Goal: Task Accomplishment & Management: Use online tool/utility

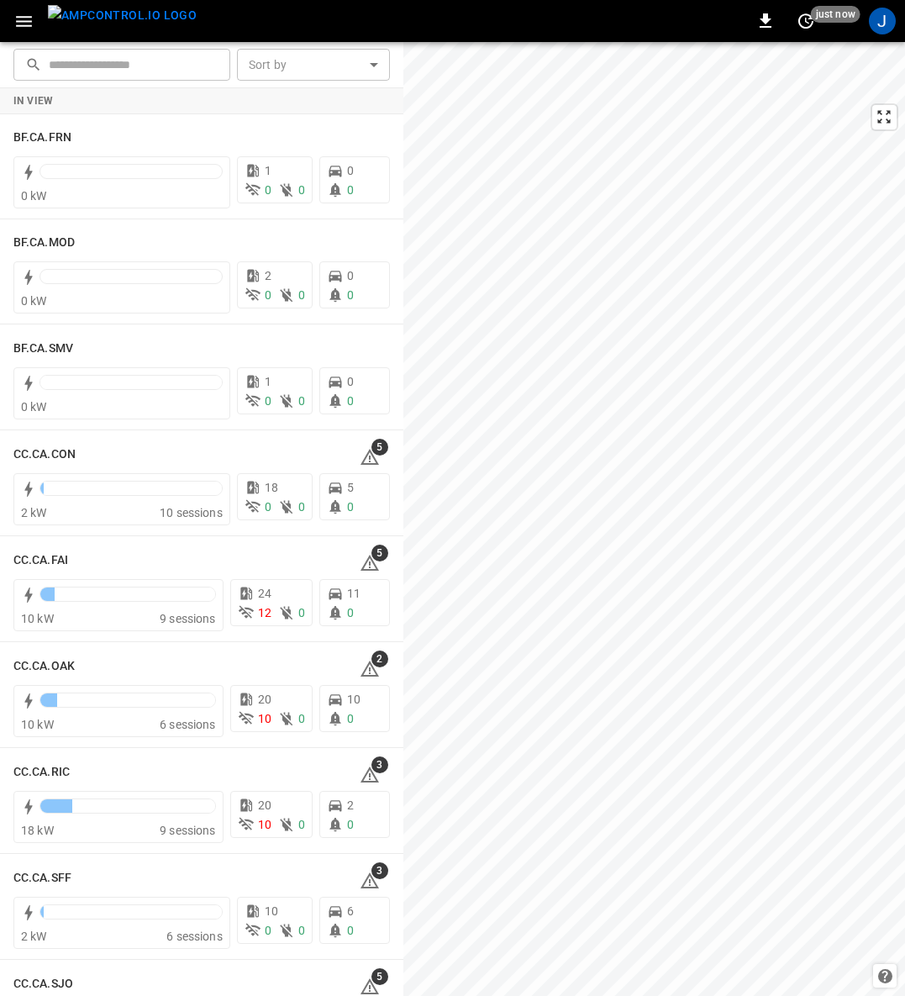
click at [23, 18] on icon "button" at bounding box center [23, 21] width 21 height 21
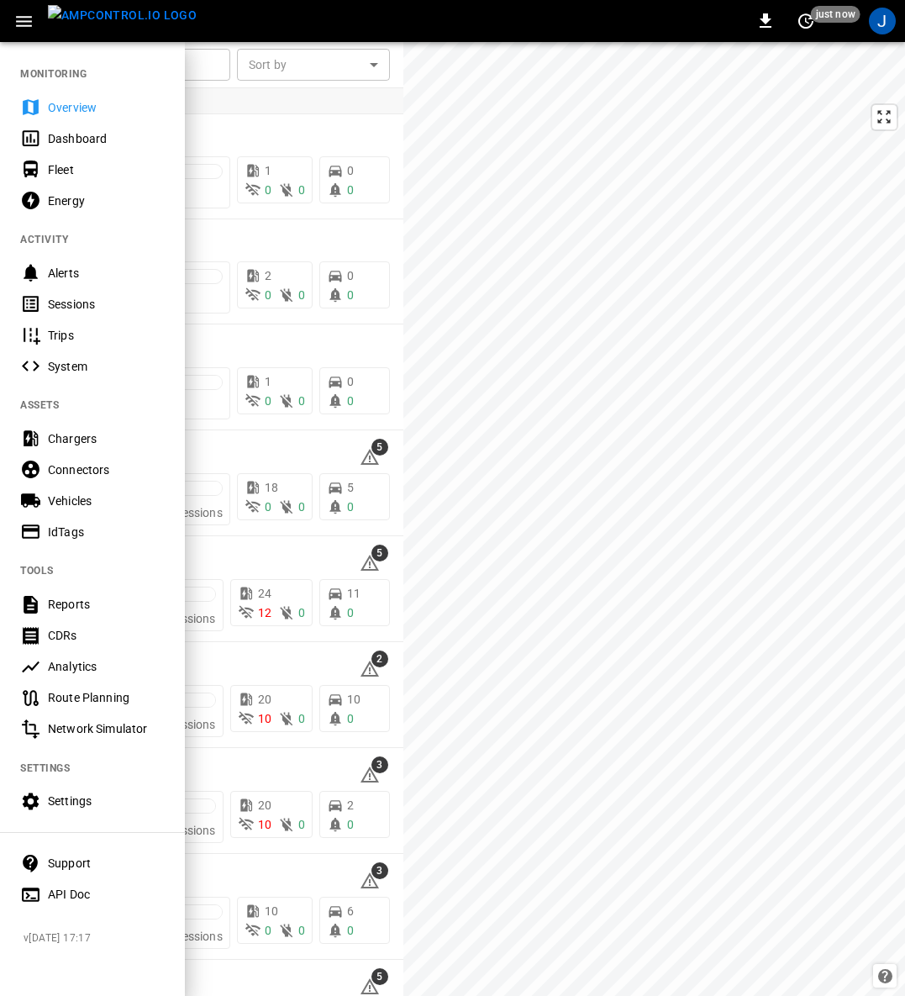
click at [68, 170] on div "Fleet" at bounding box center [106, 169] width 117 height 17
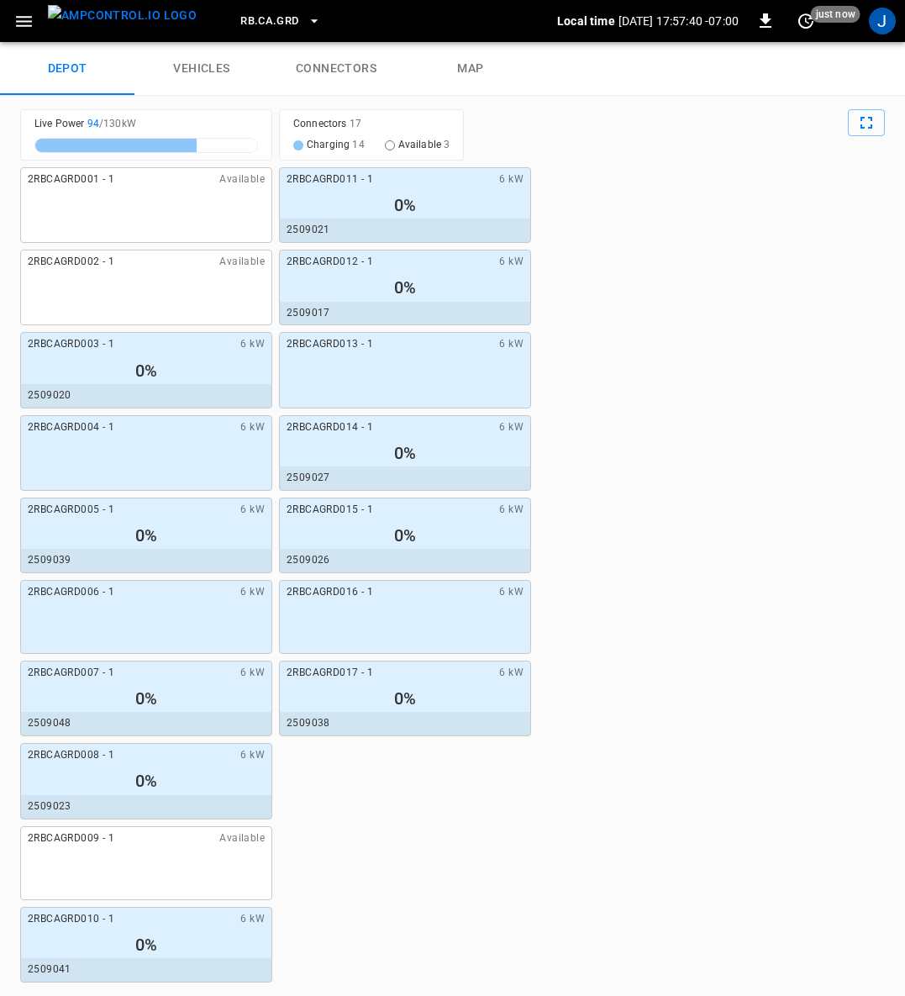
click at [335, 59] on link "connectors" at bounding box center [336, 69] width 134 height 54
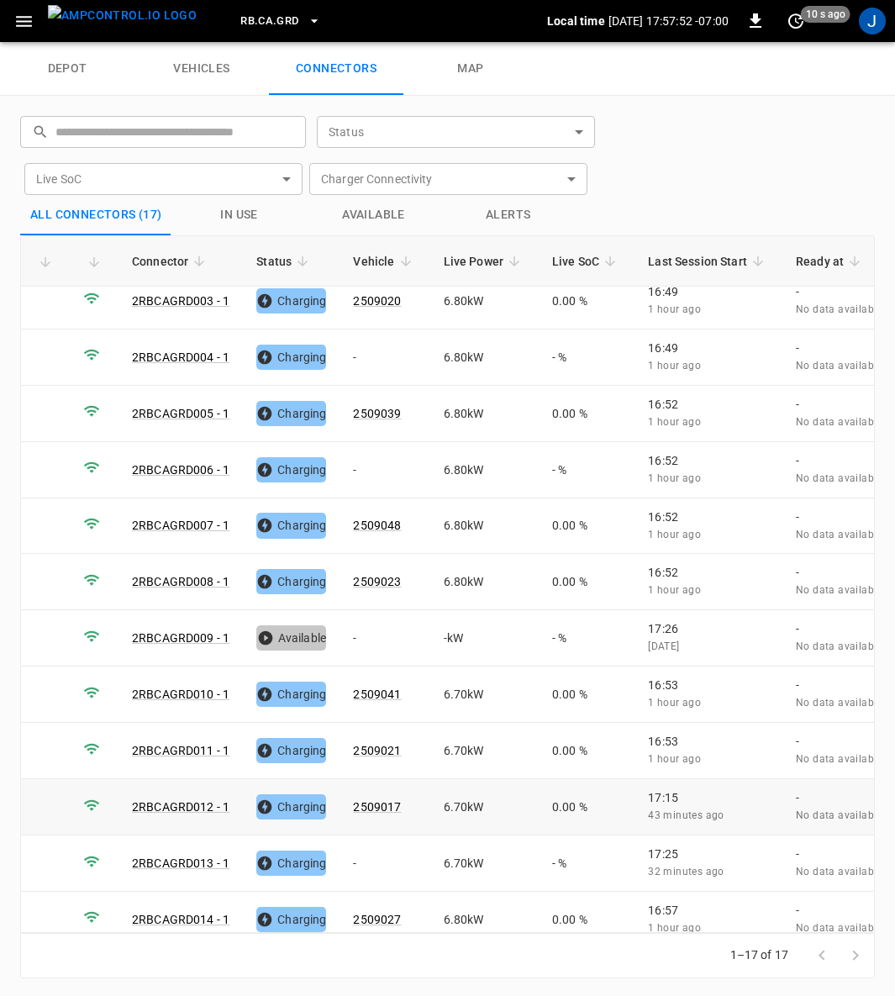
scroll to position [299, 0]
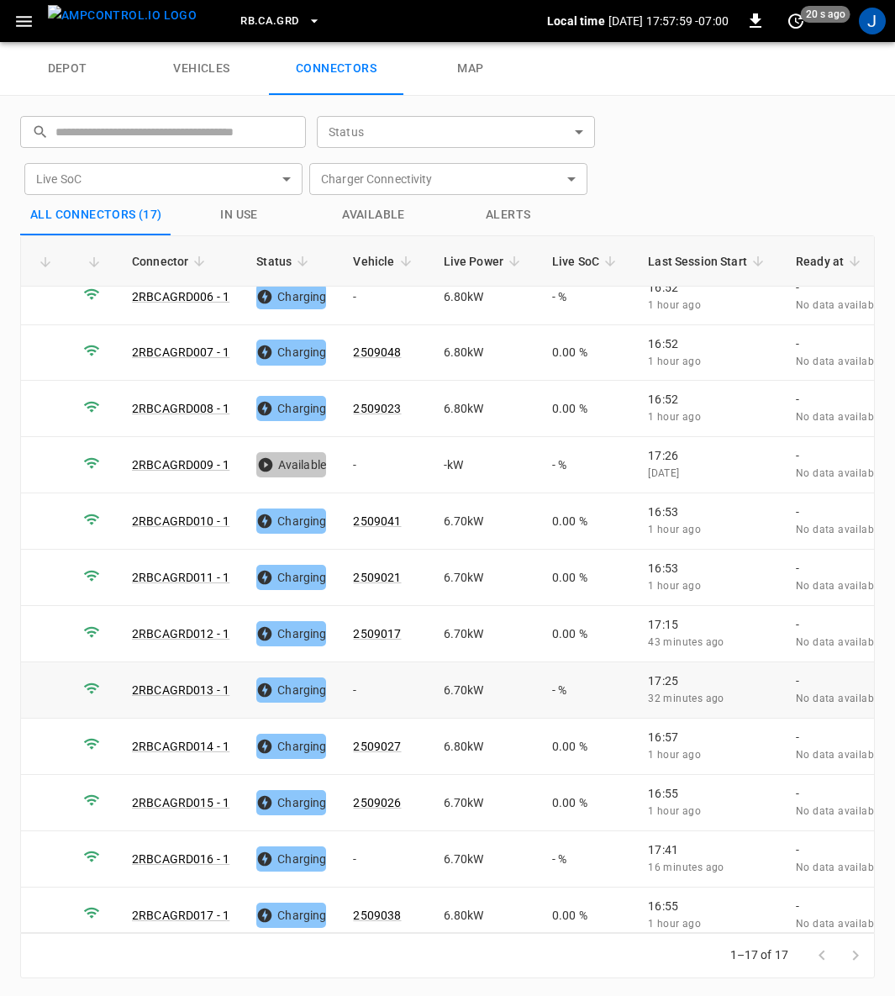
click at [352, 673] on td "-" at bounding box center [384, 690] width 90 height 56
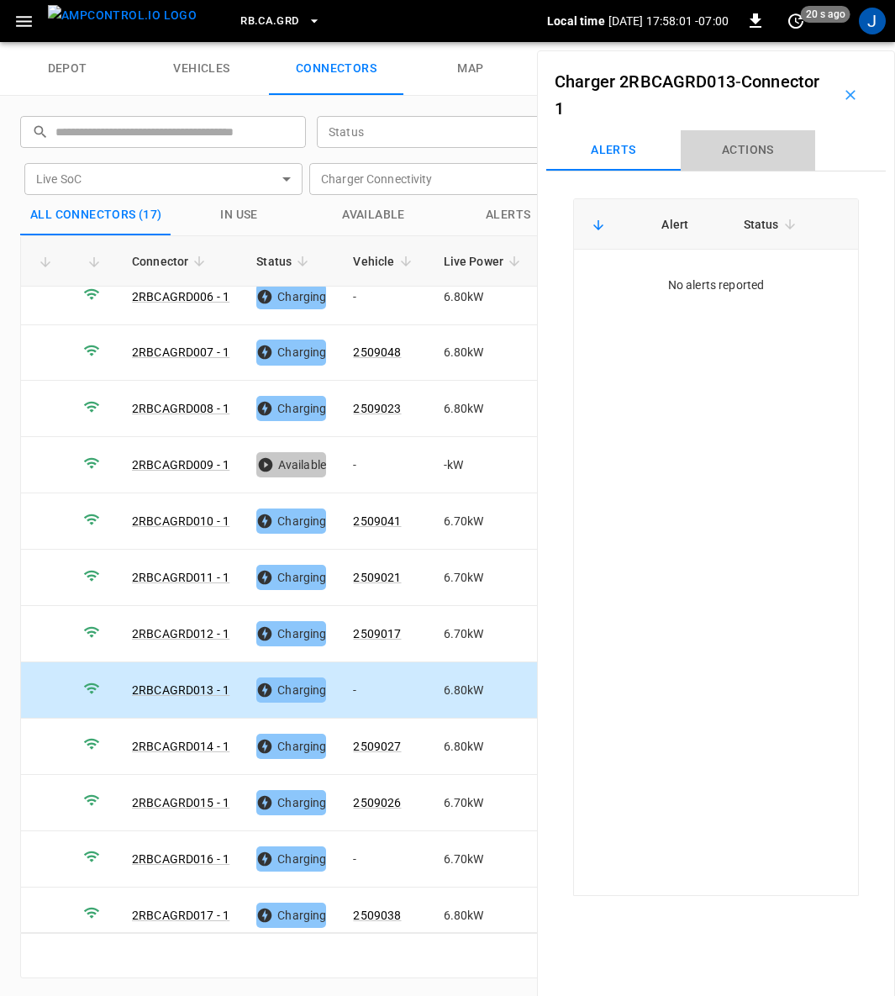
click at [746, 150] on button "Actions" at bounding box center [748, 150] width 134 height 40
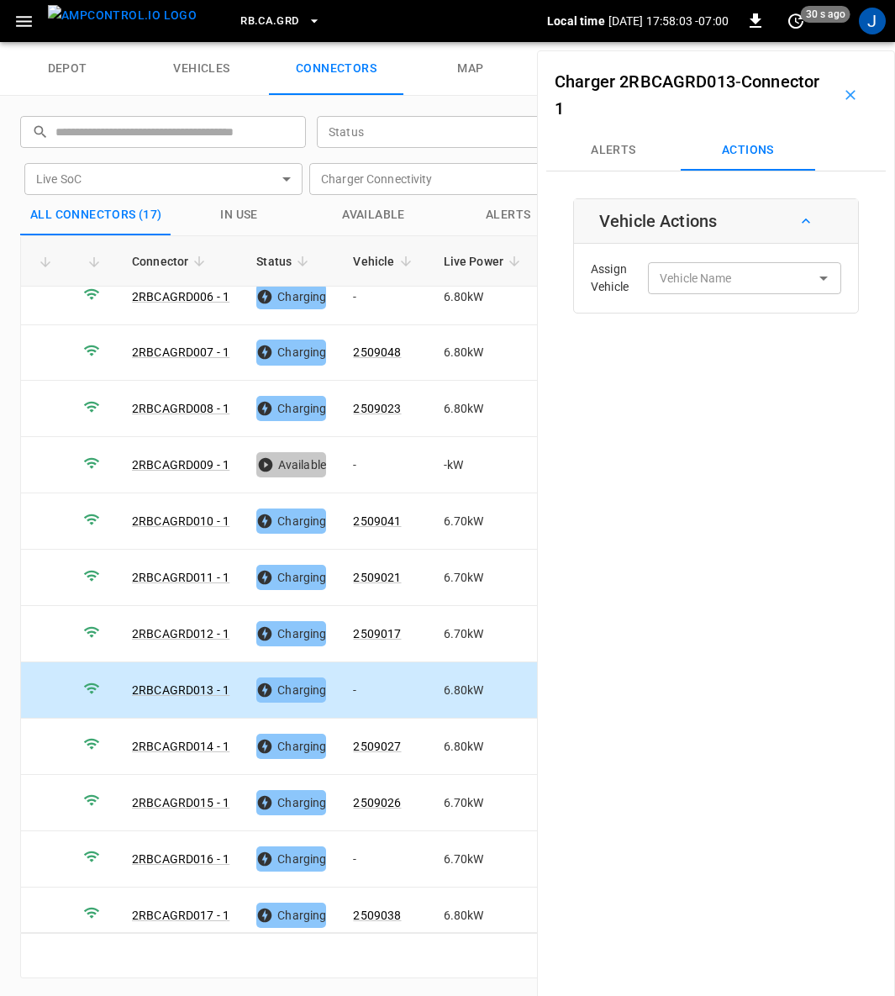
click at [693, 277] on div "Vehicle Name Vehicle Name" at bounding box center [744, 277] width 193 height 31
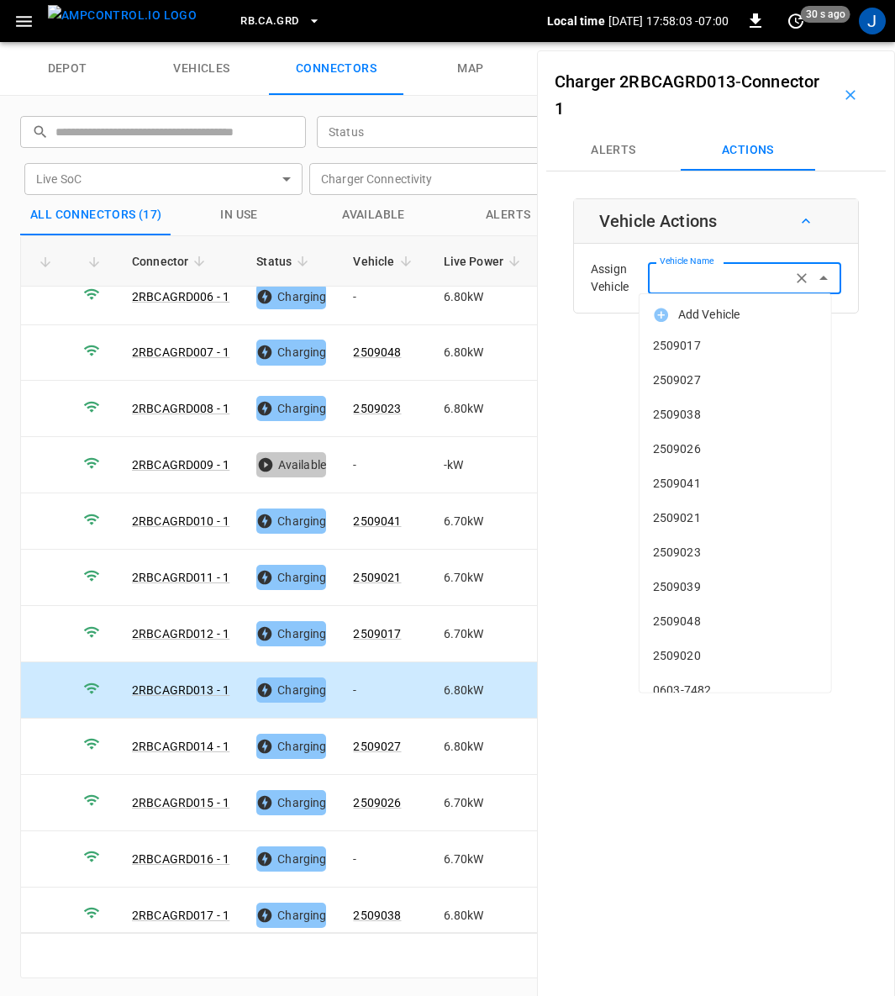
type input "*"
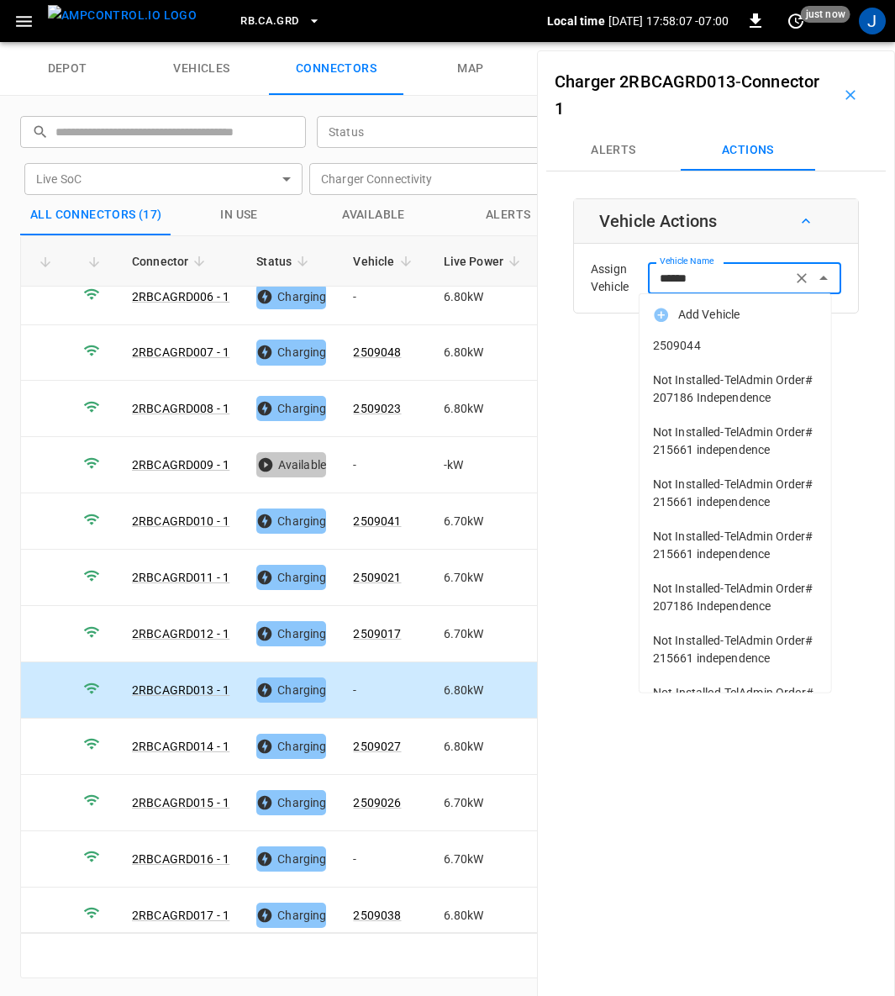
click at [680, 345] on span "2509044" at bounding box center [735, 346] width 165 height 18
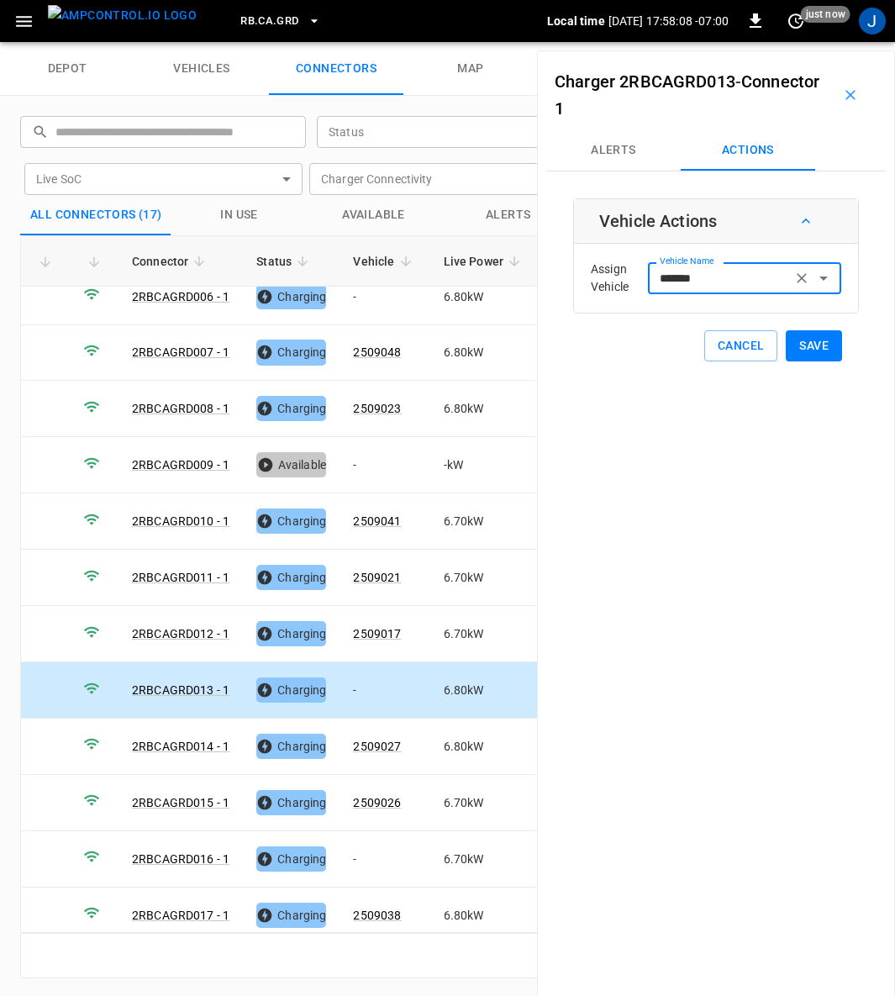
type input "*******"
click at [807, 335] on button "Save" at bounding box center [814, 345] width 56 height 31
click at [356, 838] on td "-" at bounding box center [384, 859] width 90 height 56
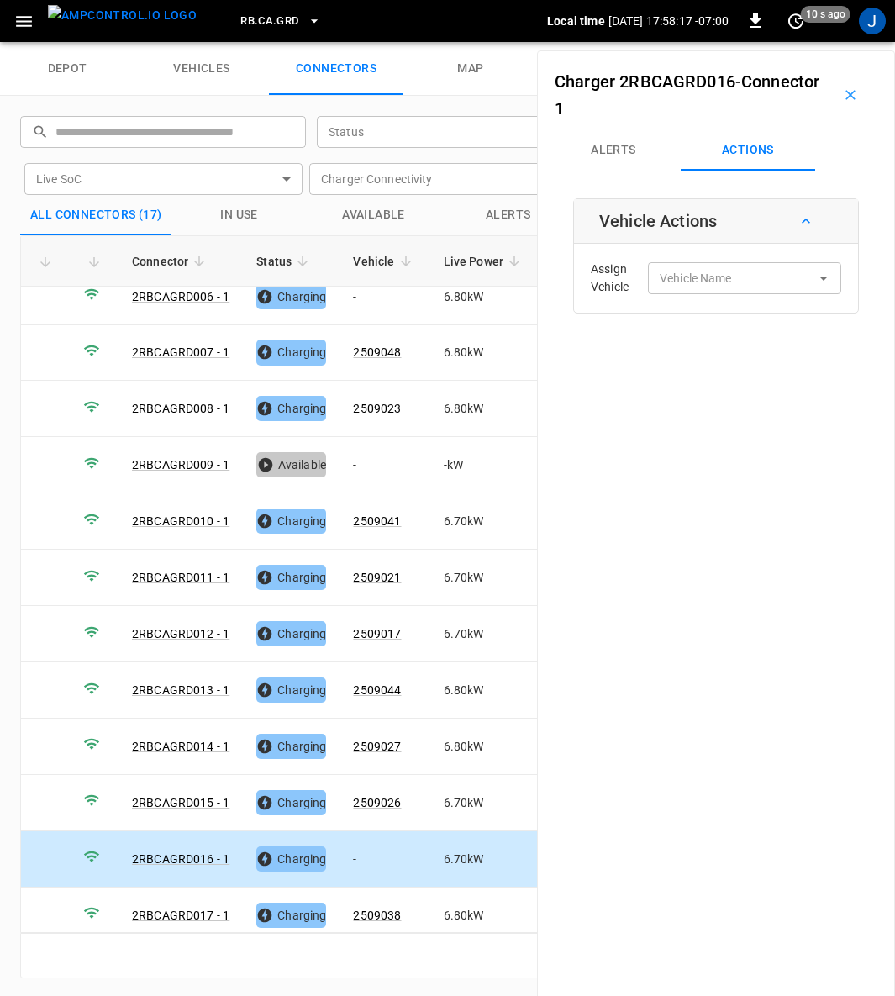
click at [712, 280] on div "Vehicle Name Vehicle Name" at bounding box center [744, 277] width 193 height 31
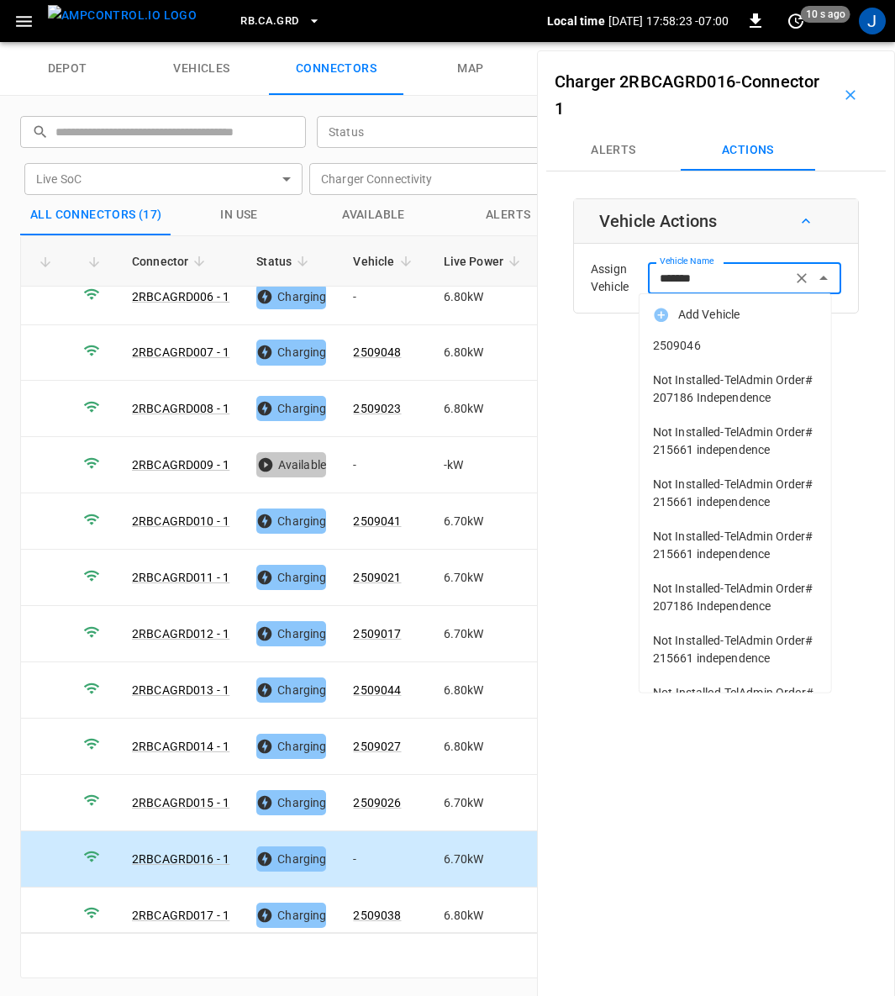
click at [692, 344] on span "2509046" at bounding box center [735, 346] width 165 height 18
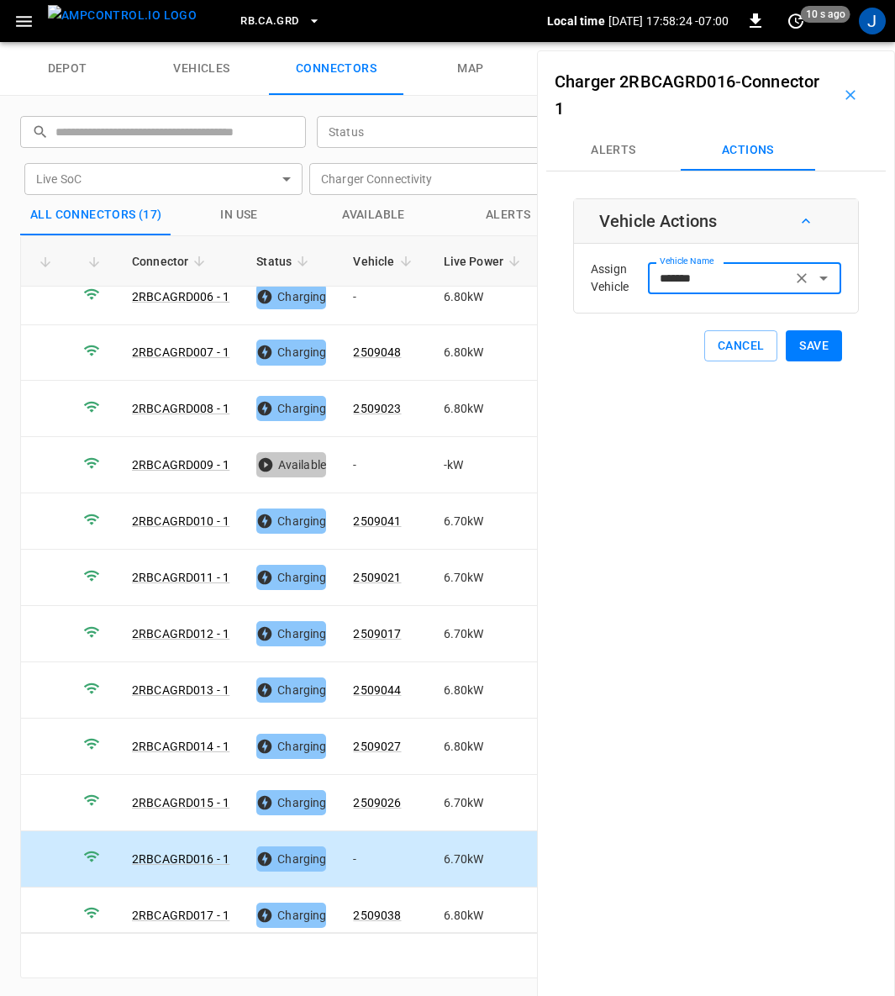
type input "*******"
click at [802, 338] on button "Save" at bounding box center [814, 345] width 56 height 31
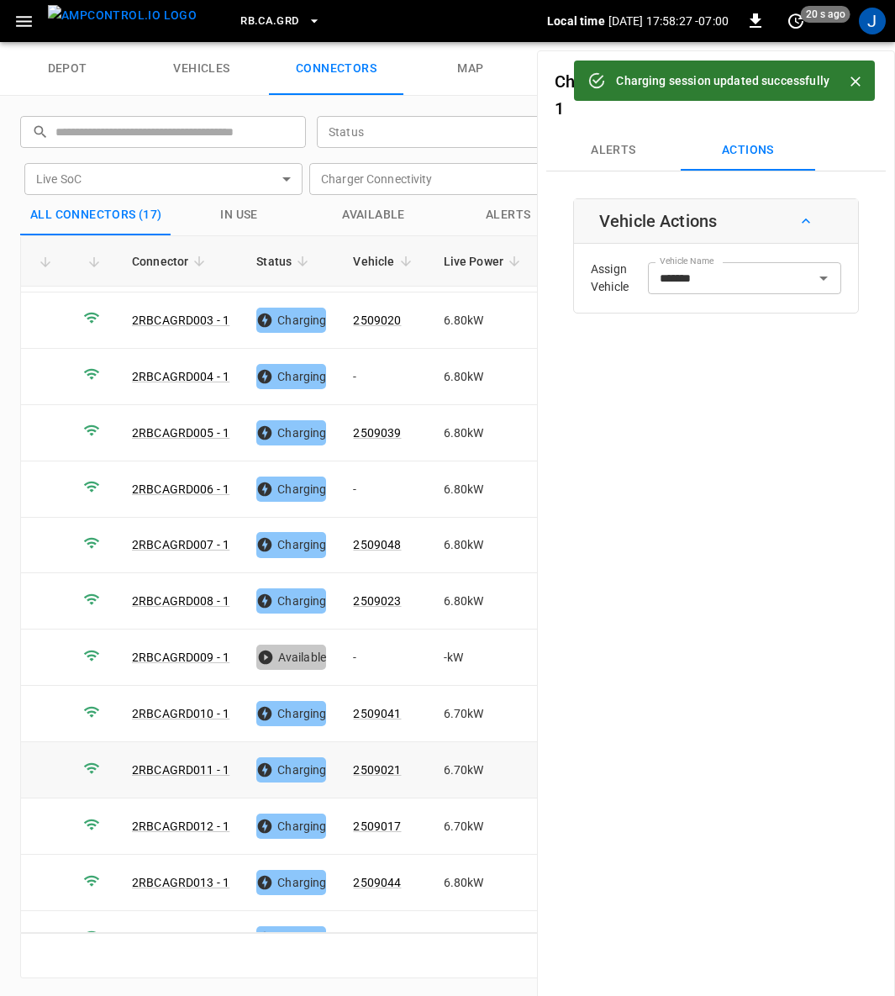
scroll to position [0, 0]
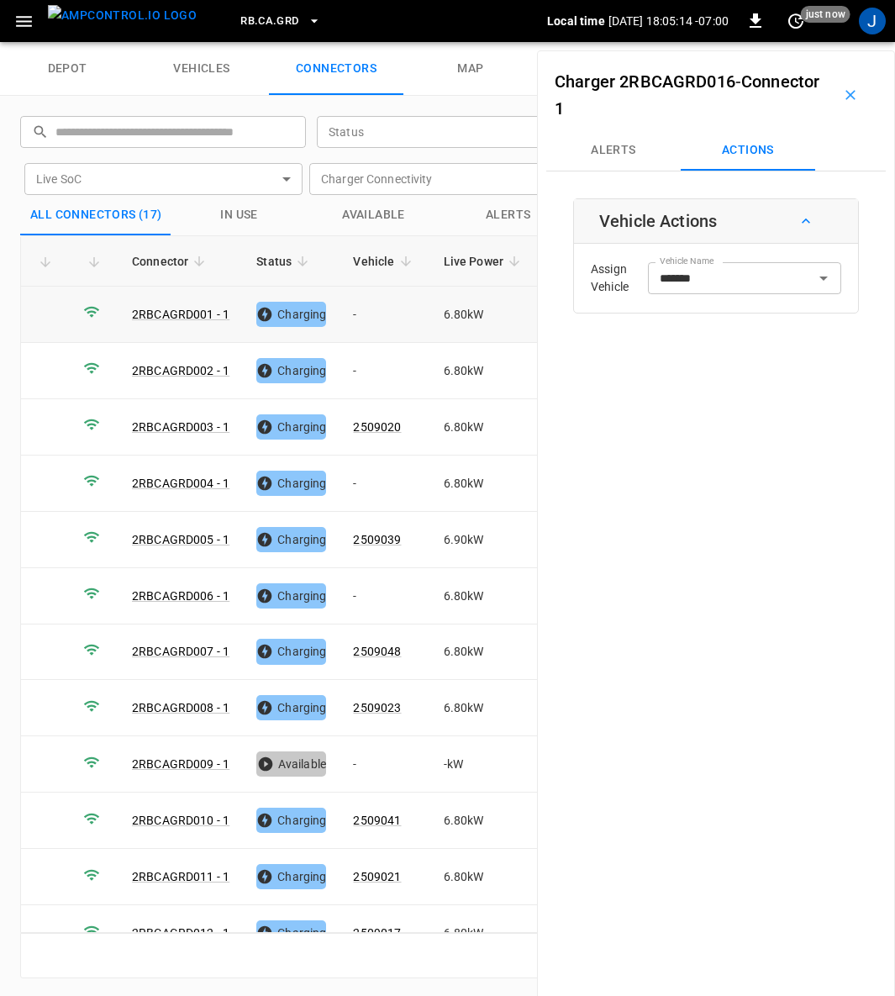
click at [355, 311] on td "-" at bounding box center [384, 315] width 90 height 56
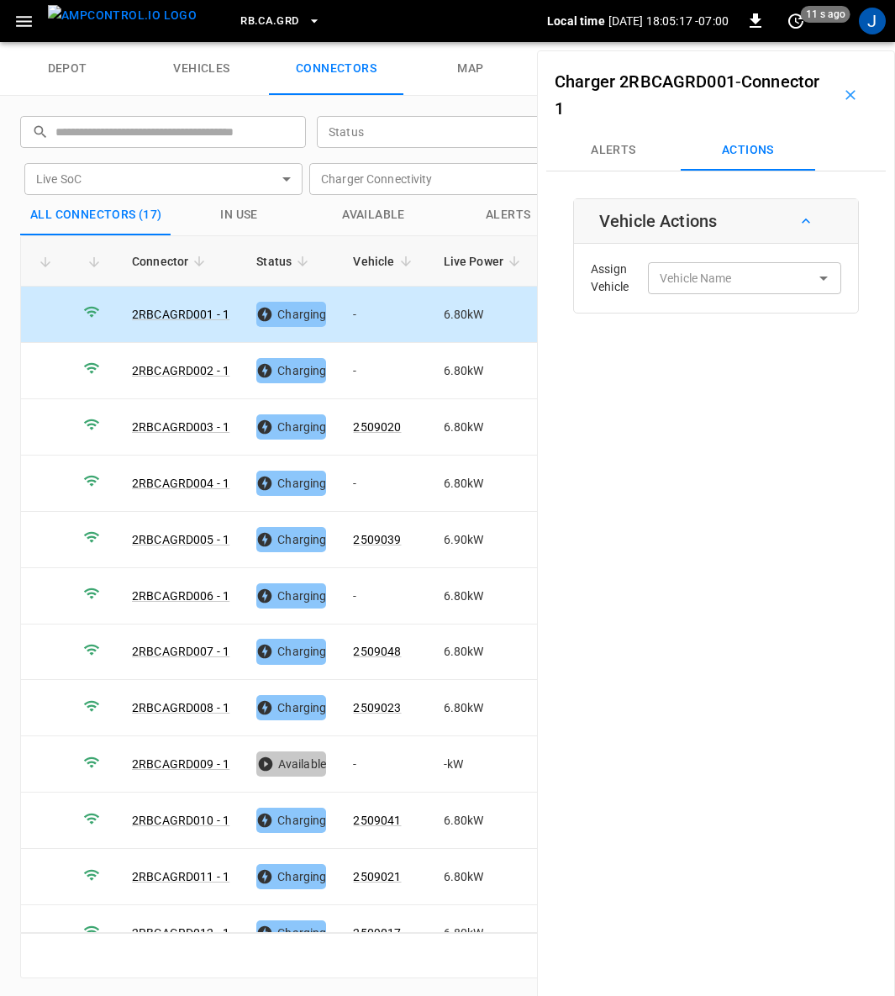
click at [673, 277] on div "Vehicle Name Vehicle Name" at bounding box center [744, 277] width 193 height 31
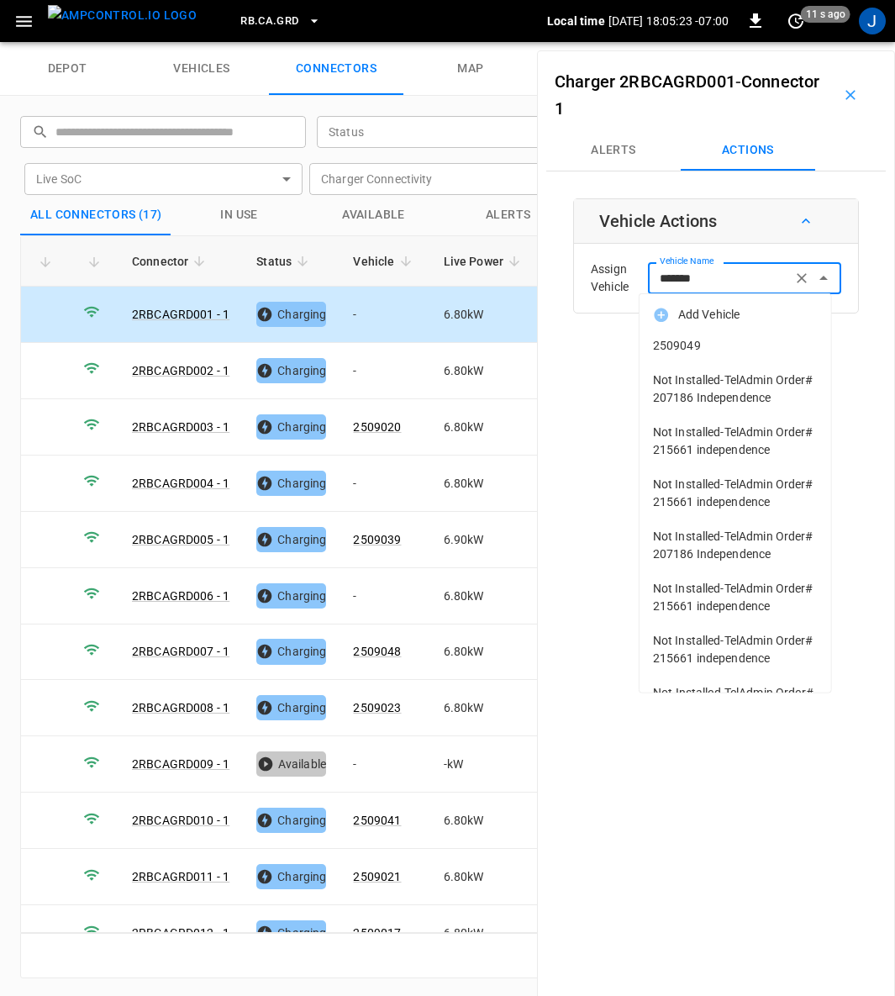
click at [681, 339] on span "2509049" at bounding box center [735, 346] width 165 height 18
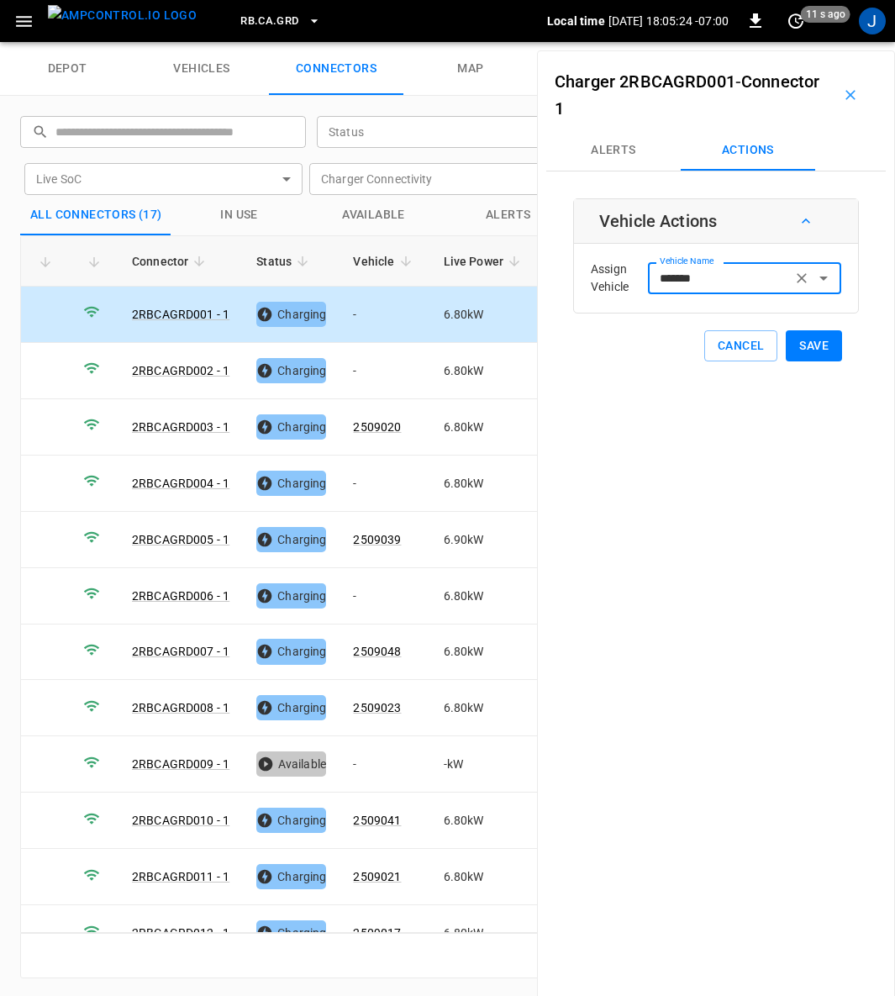
type input "*******"
click at [794, 342] on button "Save" at bounding box center [814, 345] width 56 height 31
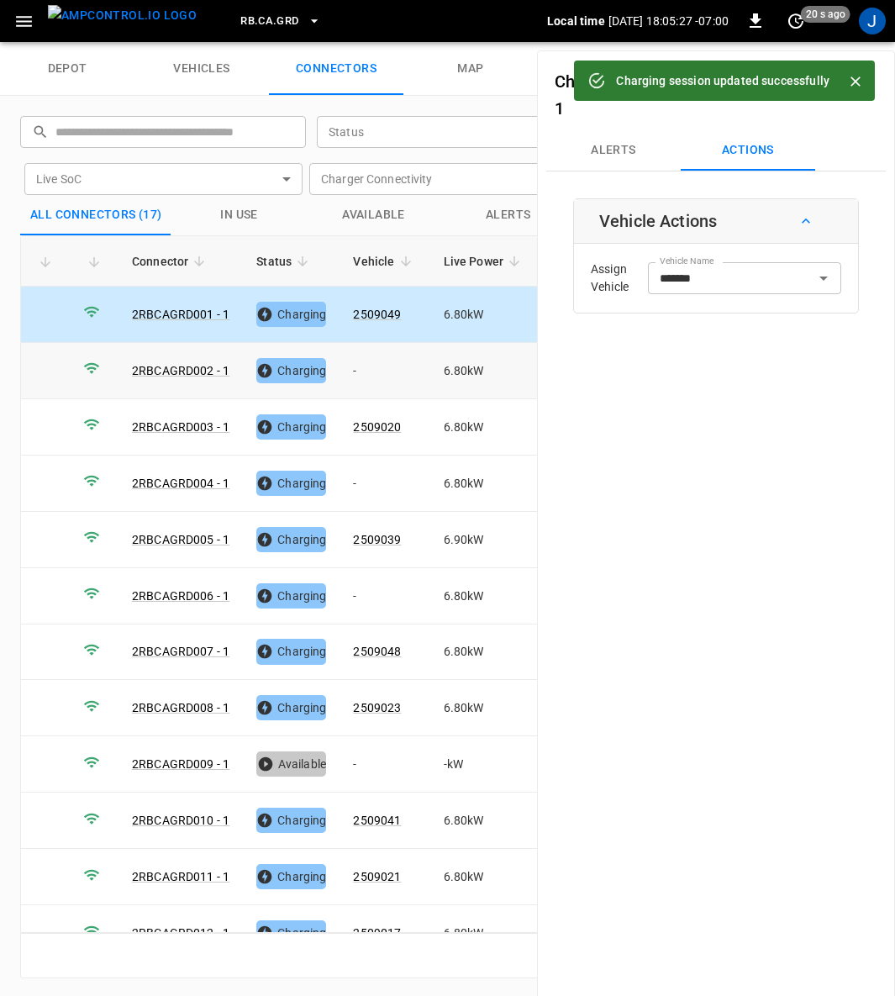
click at [360, 369] on td "-" at bounding box center [384, 371] width 90 height 56
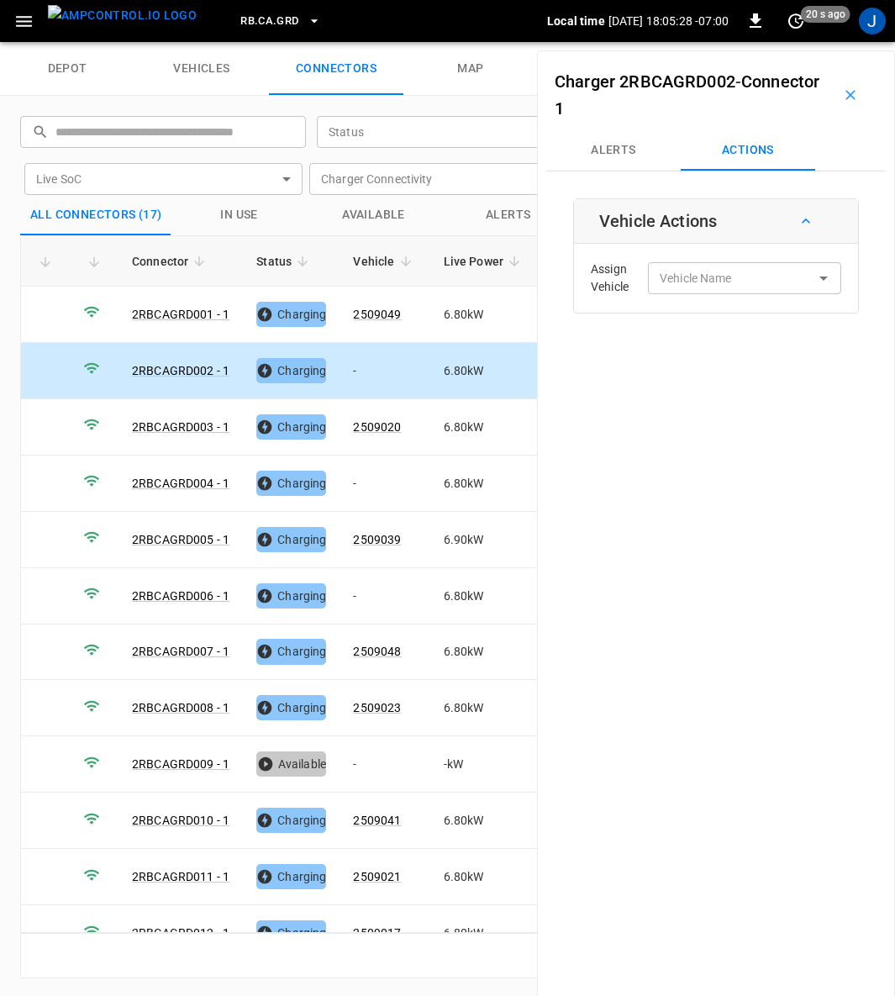
click at [708, 268] on input "Vehicle Name" at bounding box center [720, 277] width 134 height 21
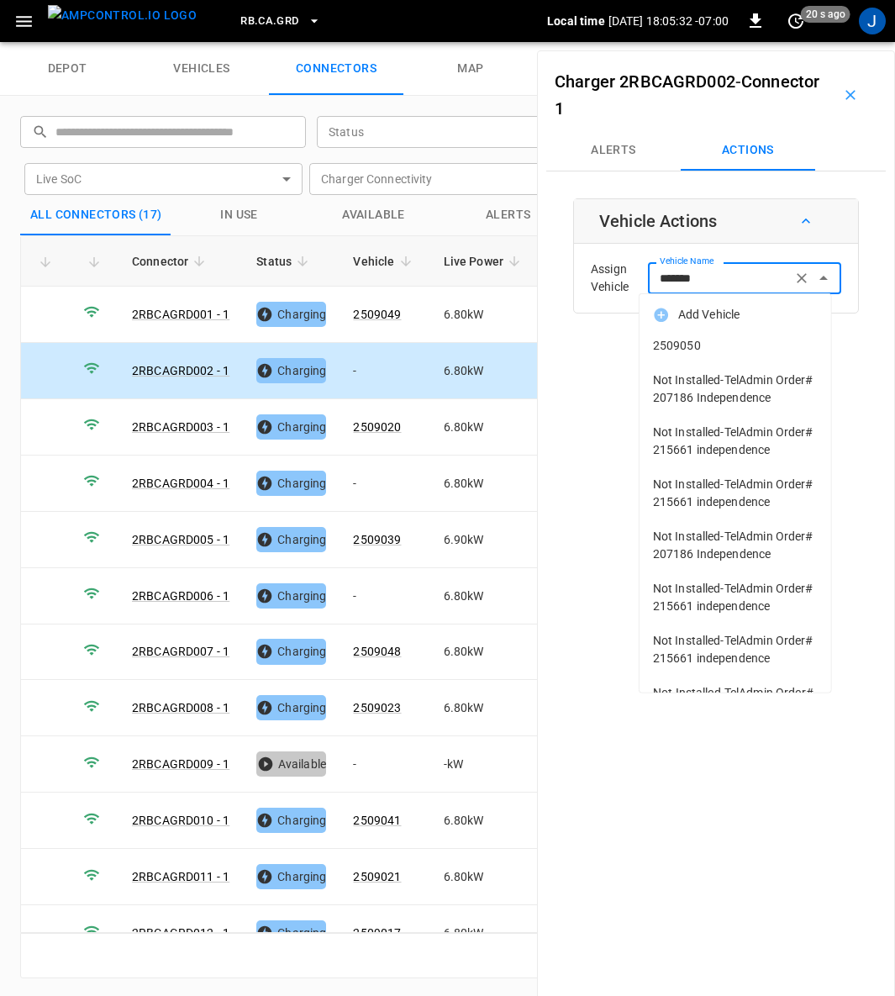
click at [693, 345] on span "2509050" at bounding box center [735, 346] width 165 height 18
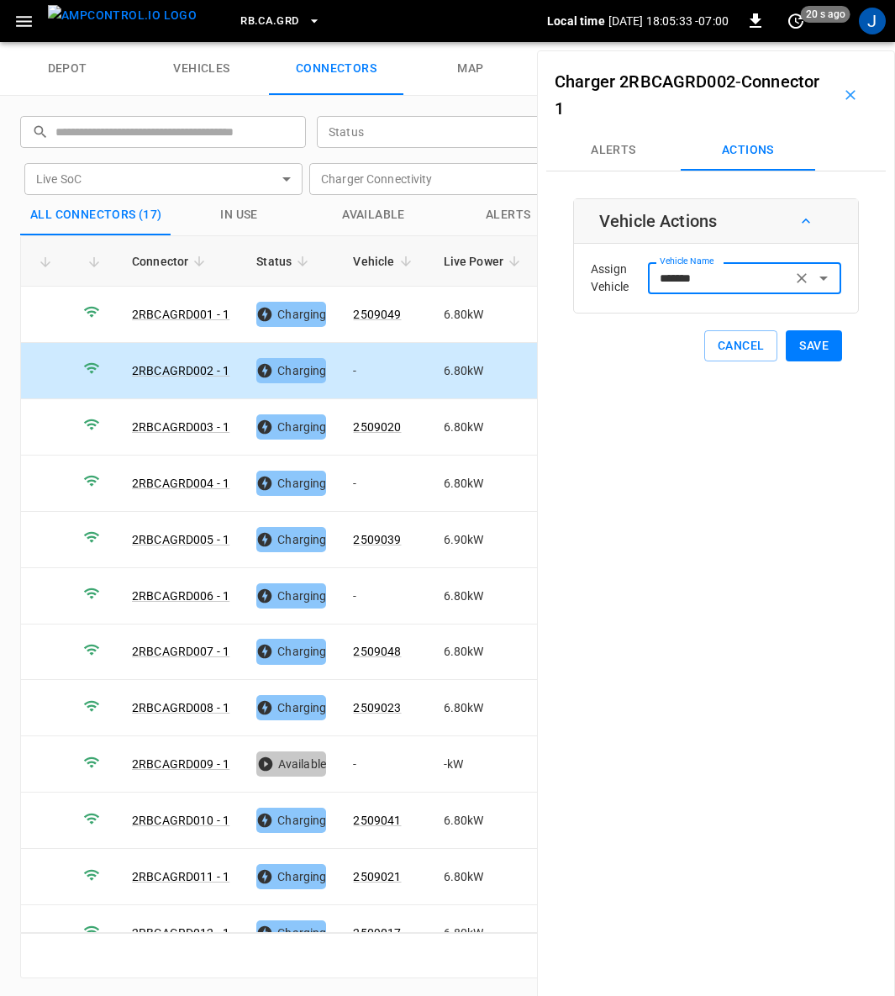
type input "*******"
click at [802, 340] on button "Save" at bounding box center [814, 345] width 56 height 31
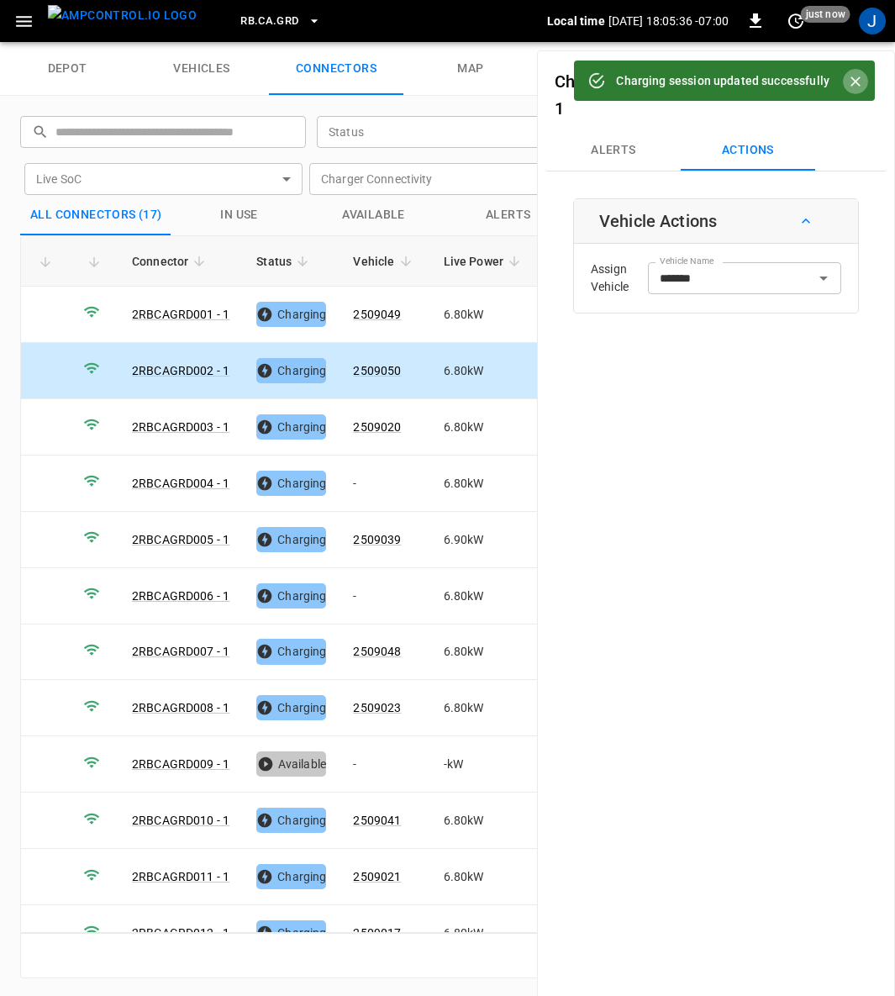
click at [850, 83] on icon "Close" at bounding box center [855, 81] width 17 height 17
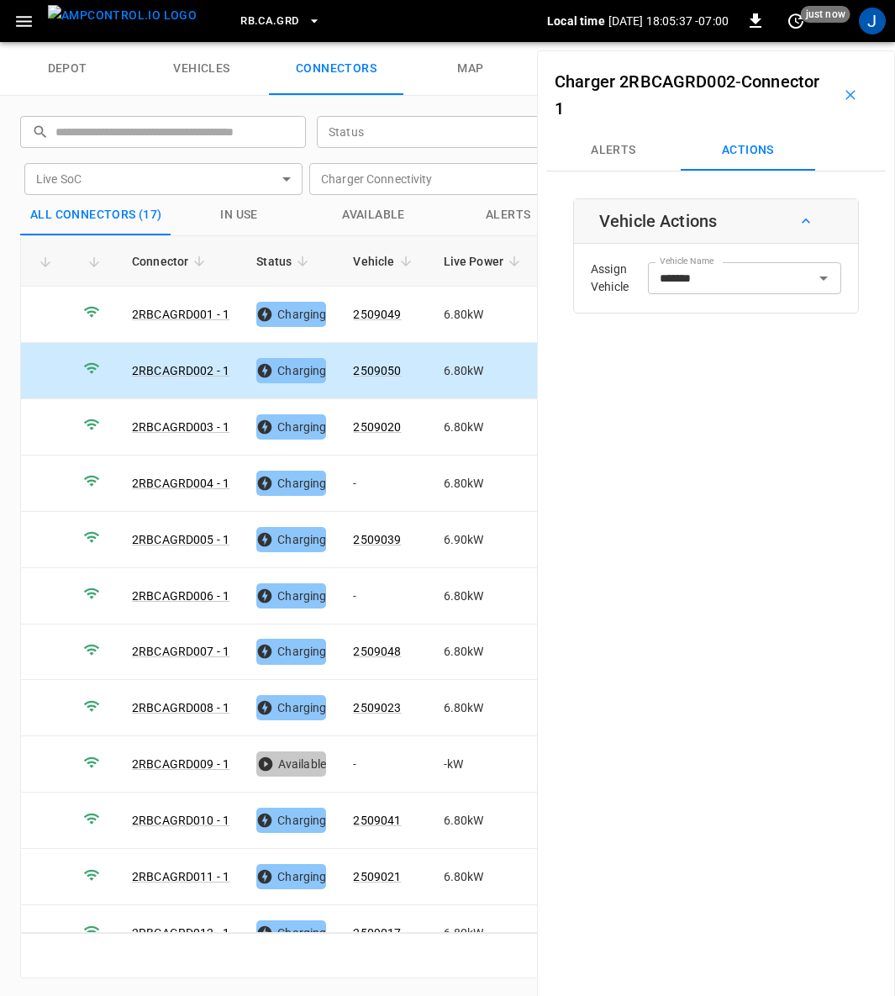
click at [842, 97] on icon "button" at bounding box center [850, 95] width 17 height 17
